Goal: Transaction & Acquisition: Purchase product/service

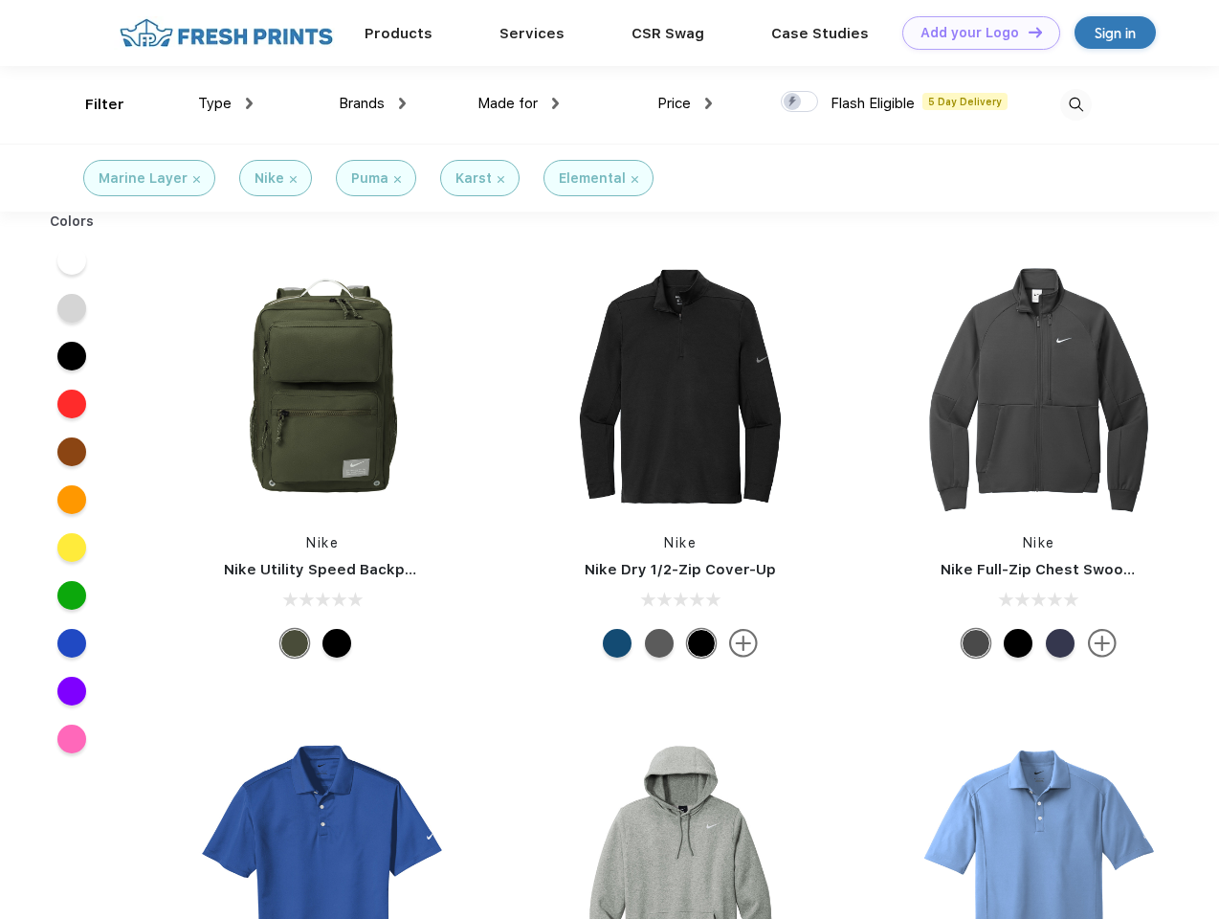
click at [974, 33] on link "Add your Logo Design Tool" at bounding box center [982, 32] width 158 height 33
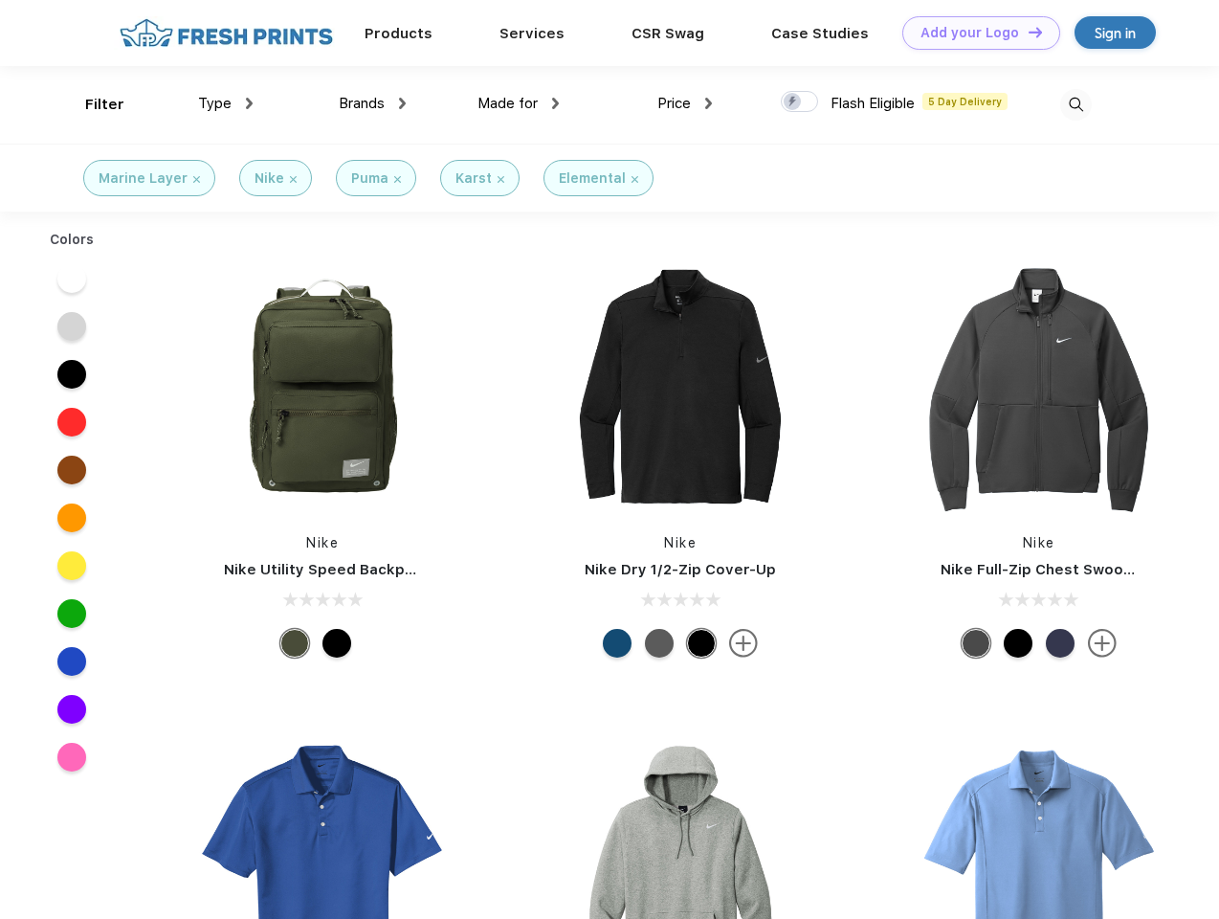
click at [0, 0] on div "Design Tool" at bounding box center [0, 0] width 0 height 0
click at [1027, 32] on link "Add your Logo Design Tool" at bounding box center [982, 32] width 158 height 33
click at [92, 104] on div "Filter" at bounding box center [104, 105] width 39 height 22
click at [226, 103] on span "Type" at bounding box center [214, 103] width 33 height 17
click at [372, 103] on span "Brands" at bounding box center [362, 103] width 46 height 17
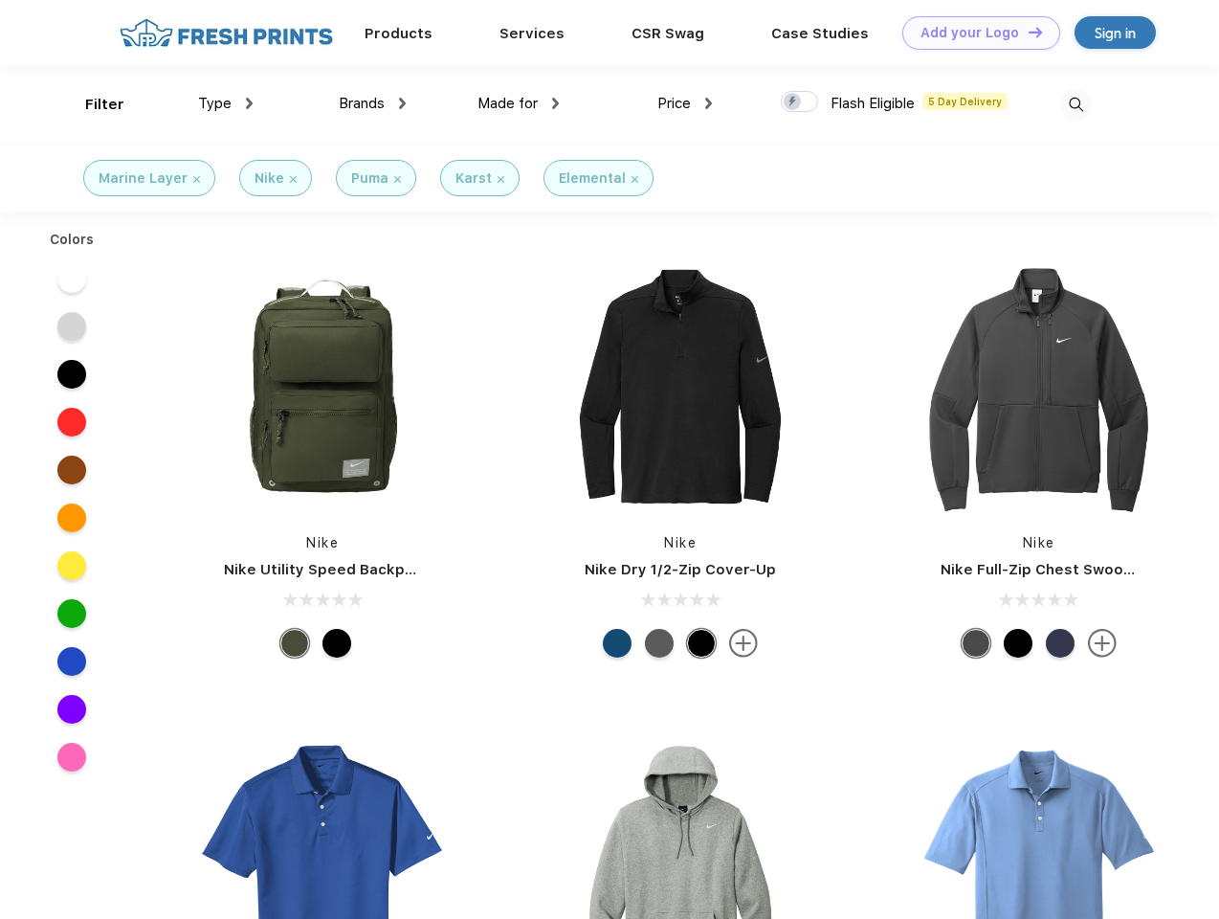
click at [519, 103] on span "Made for" at bounding box center [508, 103] width 60 height 17
click at [685, 103] on span "Price" at bounding box center [674, 103] width 33 height 17
click at [800, 102] on div at bounding box center [799, 101] width 37 height 21
click at [793, 102] on input "checkbox" at bounding box center [787, 96] width 12 height 12
click at [1076, 104] on img at bounding box center [1076, 105] width 32 height 32
